Goal: Transaction & Acquisition: Purchase product/service

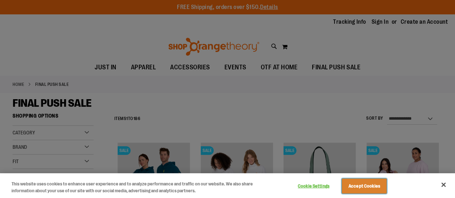
click at [366, 187] on button "Accept Cookies" at bounding box center [364, 186] width 45 height 15
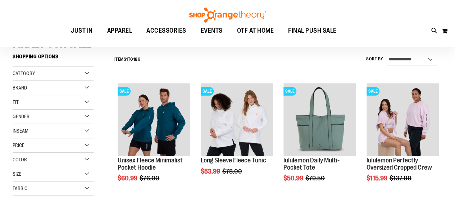
scroll to position [59, 0]
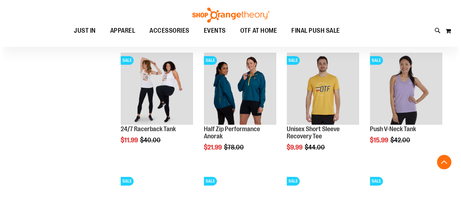
scroll to position [335, 0]
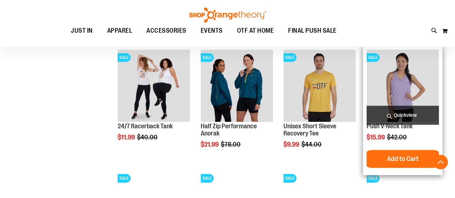
click at [401, 115] on span "Quickview" at bounding box center [403, 115] width 72 height 19
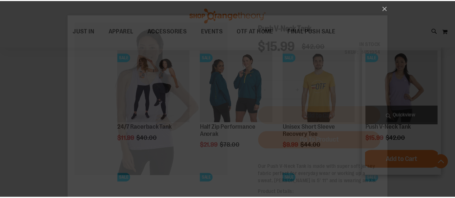
scroll to position [0, 0]
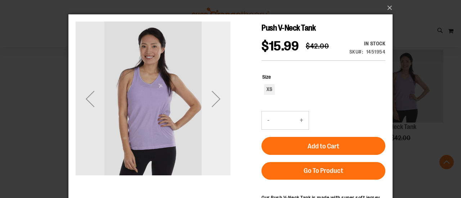
click at [215, 99] on div "Next" at bounding box center [216, 99] width 29 height 29
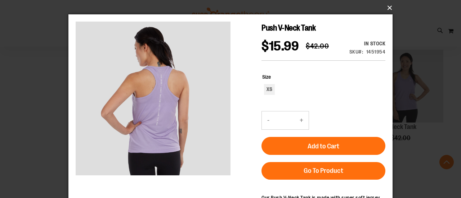
click at [391, 9] on button "×" at bounding box center [233, 8] width 324 height 16
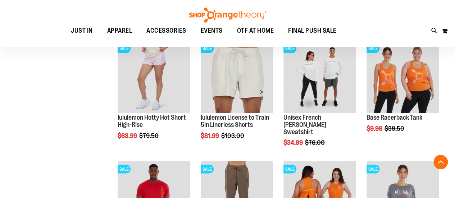
scroll to position [586, 0]
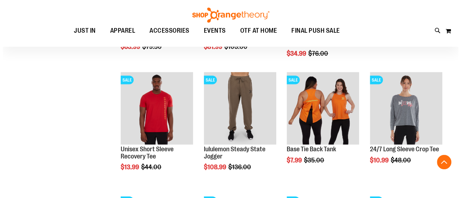
scroll to position [679, 0]
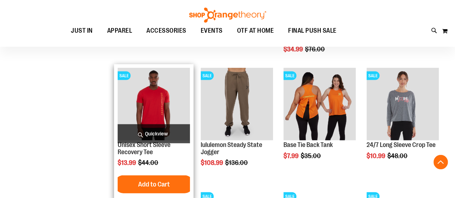
click at [150, 133] on span "Quickview" at bounding box center [154, 133] width 72 height 19
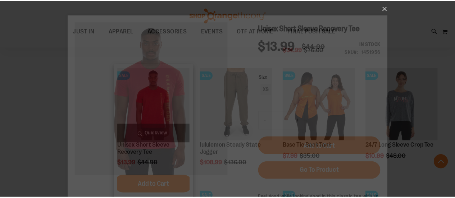
scroll to position [0, 0]
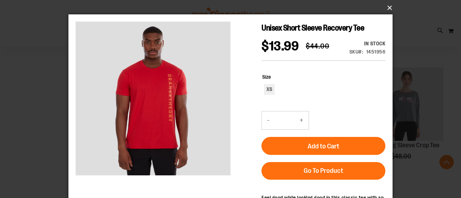
click at [387, 8] on button "×" at bounding box center [233, 8] width 324 height 16
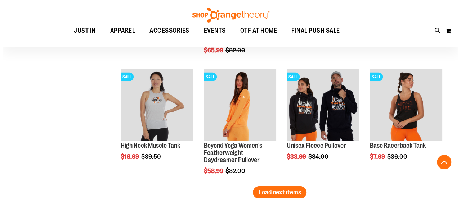
scroll to position [1041, 0]
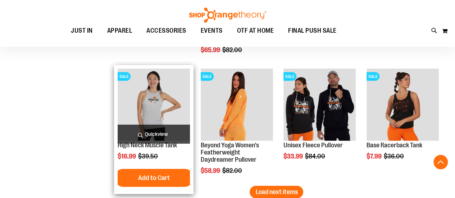
click at [149, 136] on span "Quickview" at bounding box center [154, 134] width 72 height 19
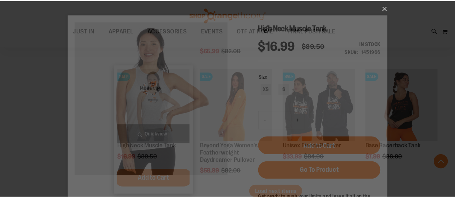
scroll to position [0, 0]
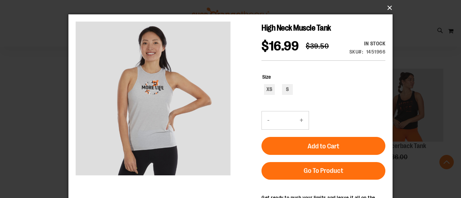
click at [391, 8] on button "×" at bounding box center [233, 8] width 324 height 16
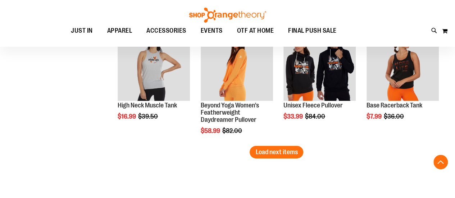
scroll to position [1084, 0]
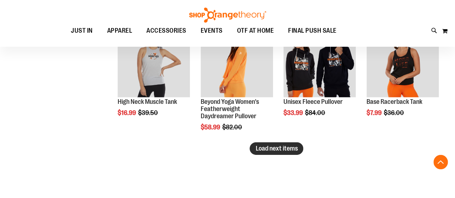
click at [288, 147] on span "Load next items" at bounding box center [277, 148] width 42 height 7
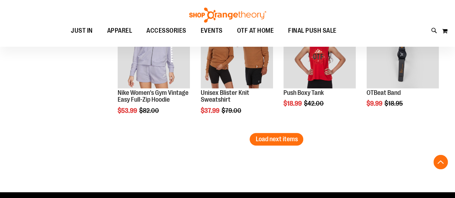
scroll to position [1462, 0]
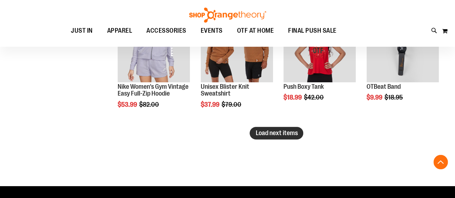
click at [265, 135] on span "Load next items" at bounding box center [277, 133] width 42 height 7
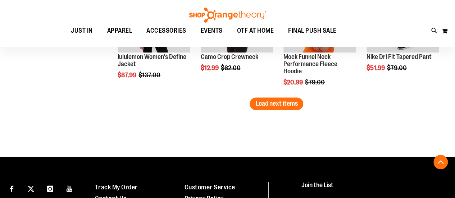
scroll to position [1859, 0]
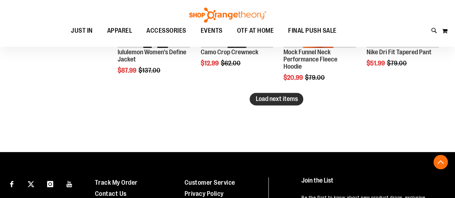
click at [264, 101] on span "Load next items" at bounding box center [277, 98] width 42 height 7
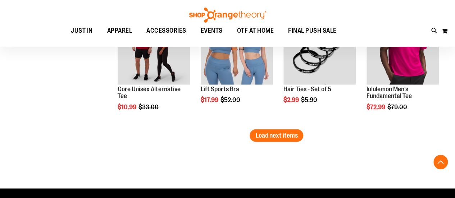
scroll to position [2186, 0]
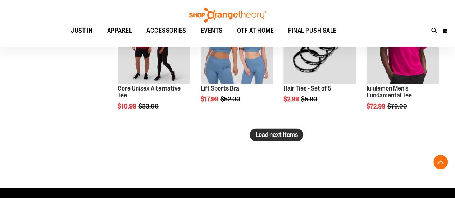
click at [287, 132] on span "Load next items" at bounding box center [277, 134] width 42 height 7
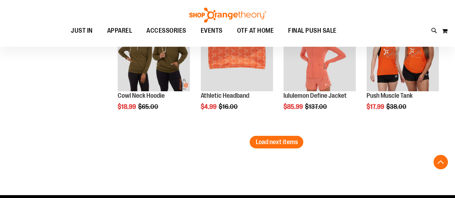
scroll to position [2541, 0]
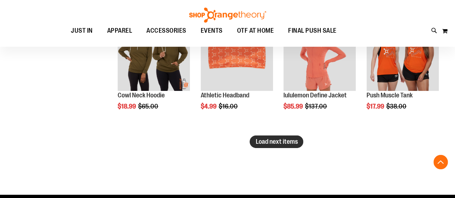
click at [269, 138] on span "Load next items" at bounding box center [277, 141] width 42 height 7
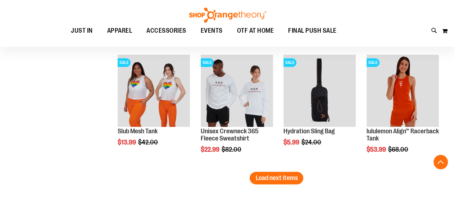
scroll to position [2888, 0]
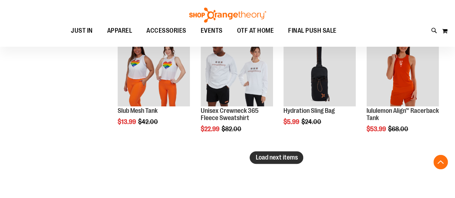
click at [288, 158] on span "Load next items" at bounding box center [277, 157] width 42 height 7
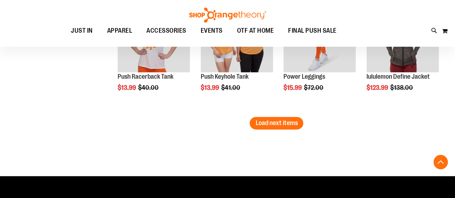
scroll to position [3286, 0]
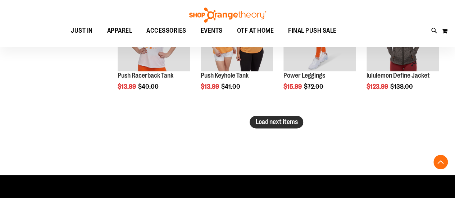
click at [266, 119] on span "Load next items" at bounding box center [277, 121] width 42 height 7
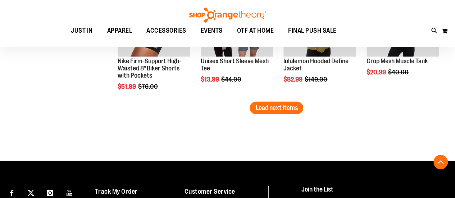
scroll to position [3666, 0]
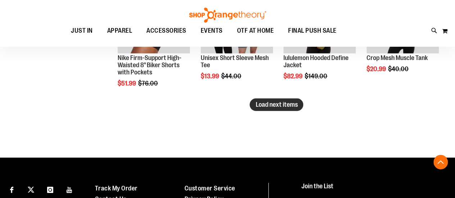
click at [264, 106] on span "Load next items" at bounding box center [277, 104] width 42 height 7
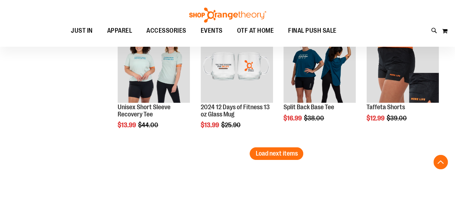
scroll to position [3991, 0]
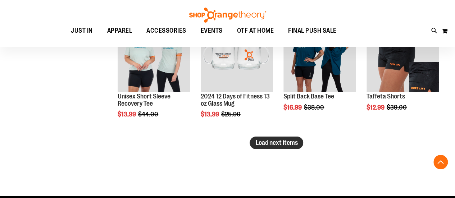
click at [283, 141] on span "Load next items" at bounding box center [277, 142] width 42 height 7
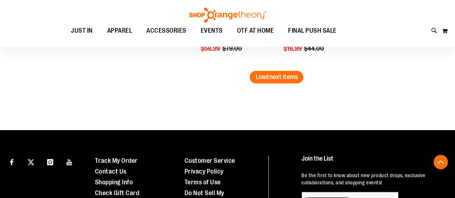
scroll to position [4420, 0]
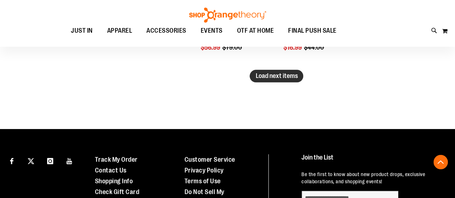
click at [281, 73] on span "Load next items" at bounding box center [277, 75] width 42 height 7
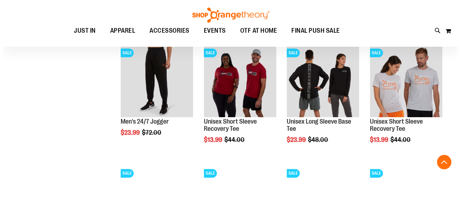
scroll to position [4450, 0]
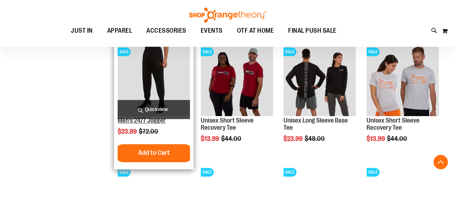
click at [130, 121] on link "Men's 24/7 Jogger" at bounding box center [142, 120] width 48 height 7
click at [136, 110] on span "Quickview" at bounding box center [154, 109] width 72 height 19
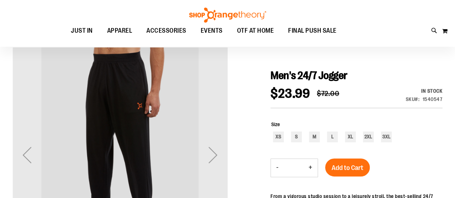
scroll to position [54, 0]
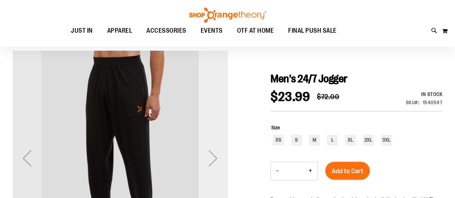
click at [210, 159] on div "Next" at bounding box center [213, 158] width 29 height 29
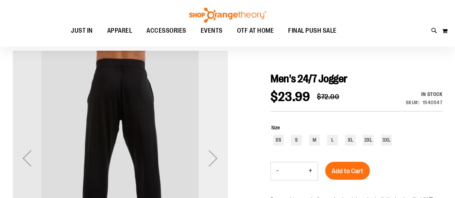
click at [210, 159] on div "Next" at bounding box center [213, 158] width 29 height 29
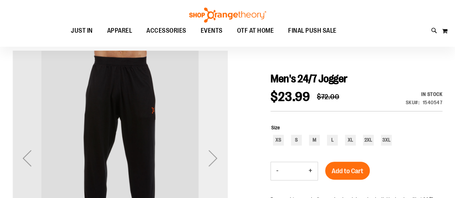
click at [210, 159] on div "Next" at bounding box center [213, 158] width 29 height 29
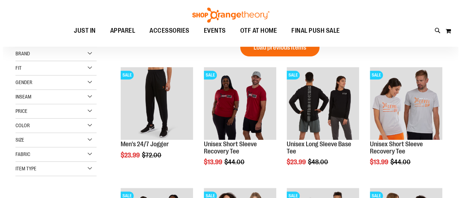
scroll to position [98, 0]
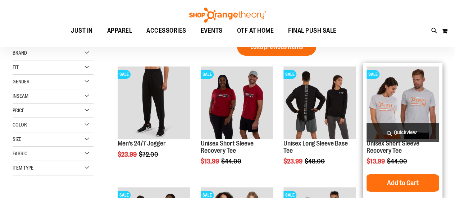
click at [407, 134] on span "Quickview" at bounding box center [403, 132] width 72 height 19
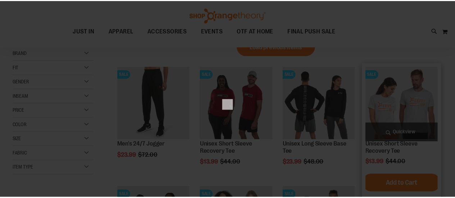
scroll to position [0, 0]
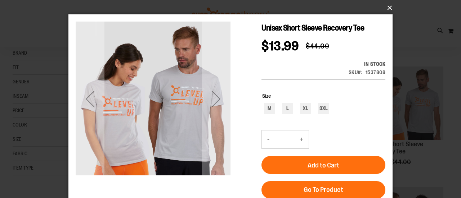
click at [389, 7] on button "×" at bounding box center [233, 8] width 324 height 16
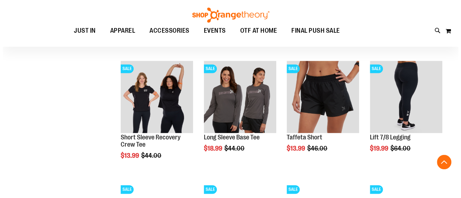
scroll to position [467, 0]
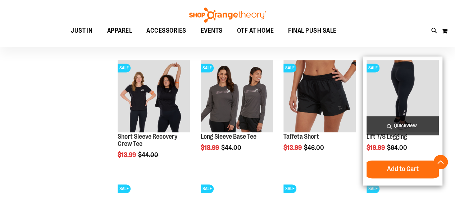
click at [398, 128] on span "Quickview" at bounding box center [403, 125] width 72 height 19
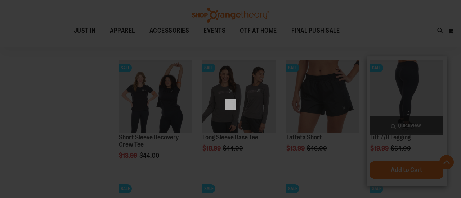
scroll to position [0, 0]
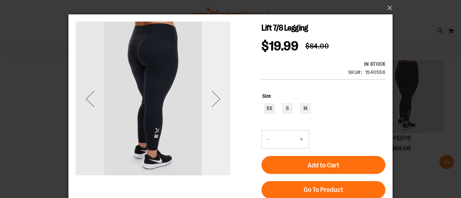
click at [217, 98] on div "Next" at bounding box center [216, 99] width 29 height 29
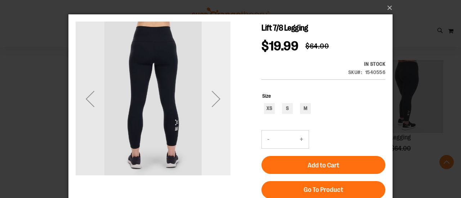
click at [217, 98] on div "Next" at bounding box center [216, 99] width 29 height 29
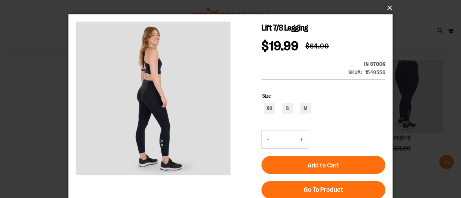
click at [389, 8] on button "×" at bounding box center [233, 8] width 324 height 16
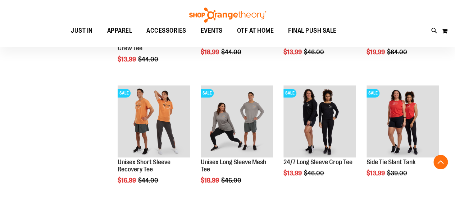
scroll to position [564, 0]
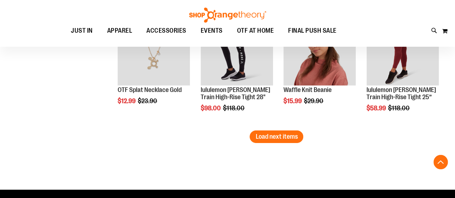
scroll to position [1120, 0]
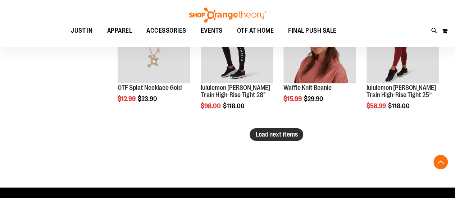
click at [289, 132] on span "Load next items" at bounding box center [277, 134] width 42 height 7
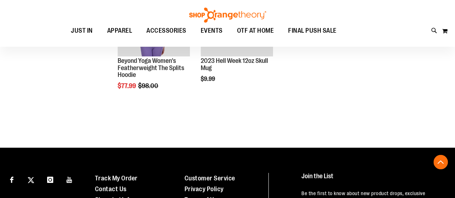
scroll to position [1391, 0]
